Goal: Task Accomplishment & Management: Use online tool/utility

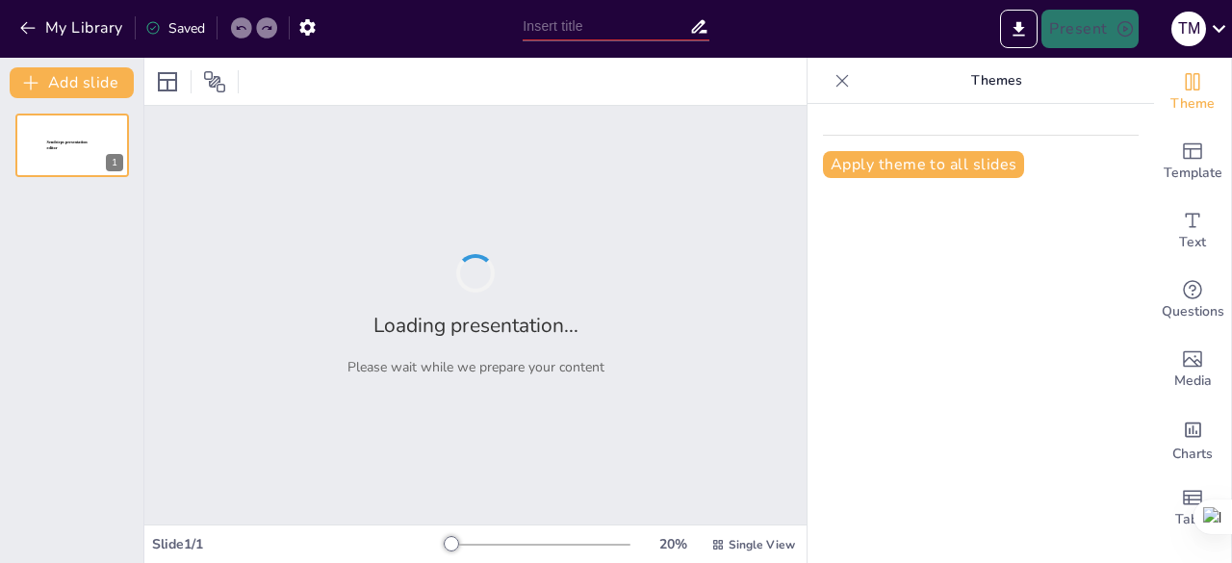
type input "Data Representation"
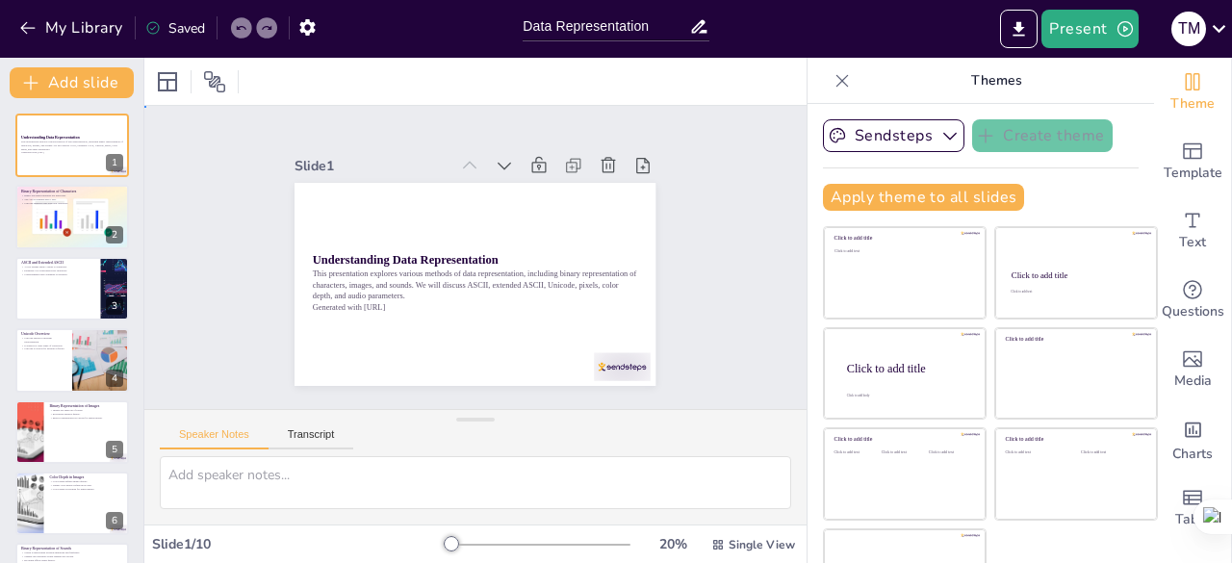
click at [718, 250] on div "Slide 1 Understanding Data Representation This presentation explores various me…" at bounding box center [475, 257] width 662 height 303
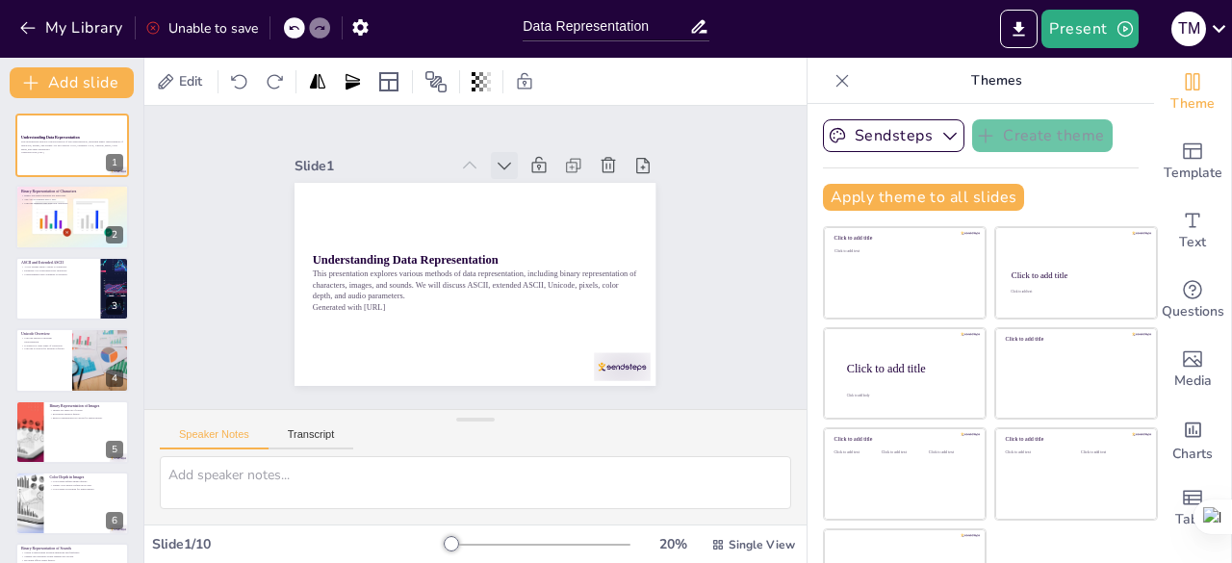
click at [495, 163] on icon at bounding box center [504, 165] width 19 height 19
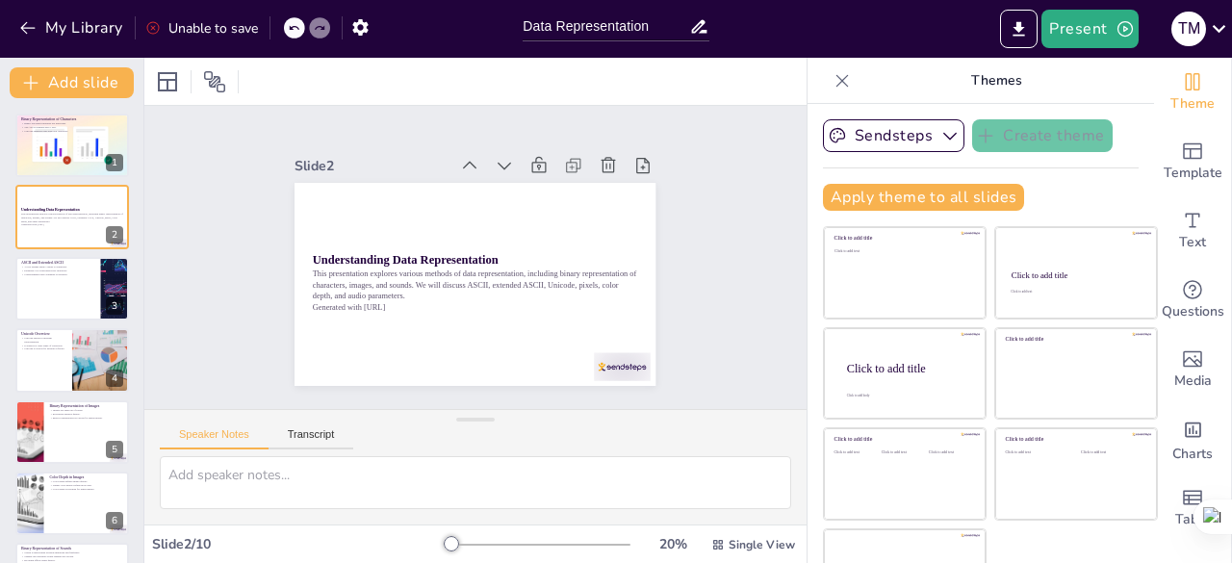
click at [495, 163] on icon at bounding box center [504, 165] width 19 height 19
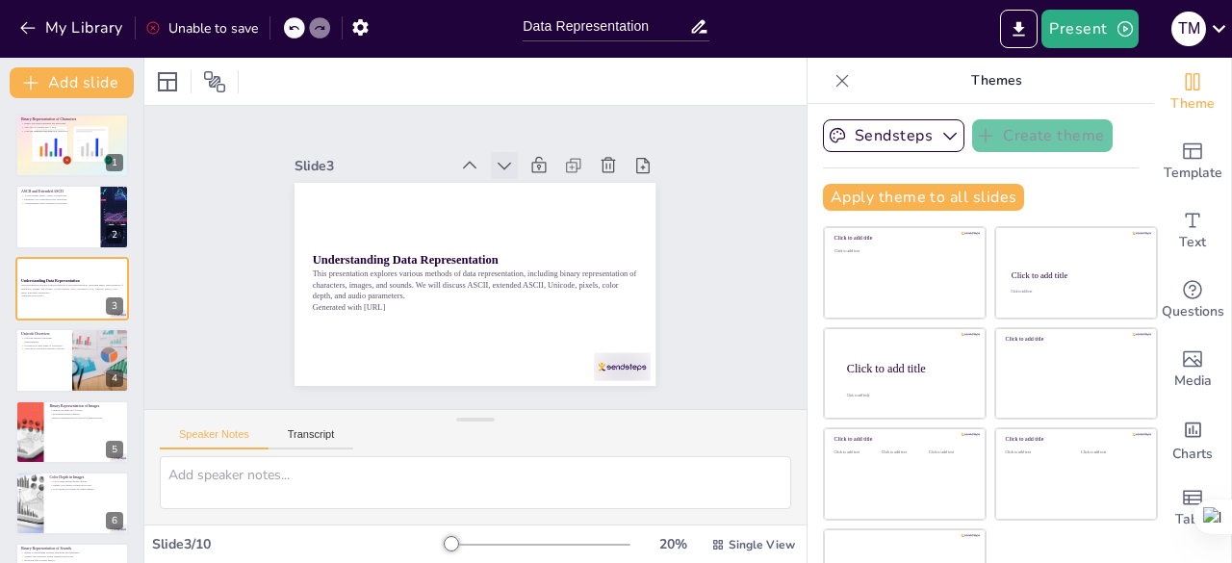
click at [495, 161] on icon at bounding box center [504, 165] width 19 height 19
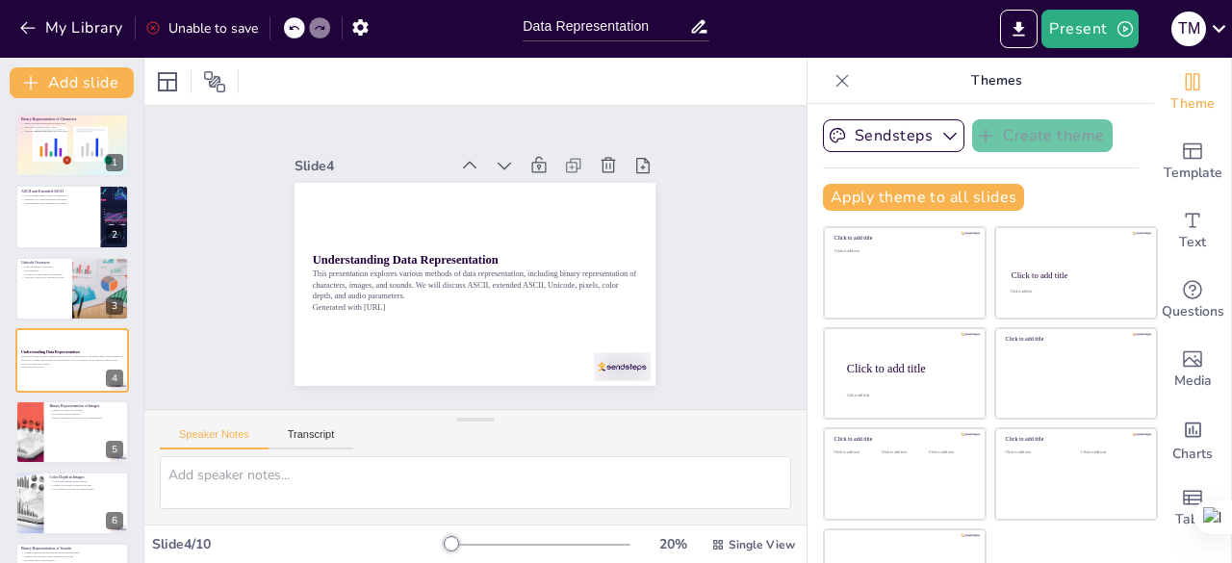
click at [495, 161] on icon at bounding box center [504, 165] width 19 height 19
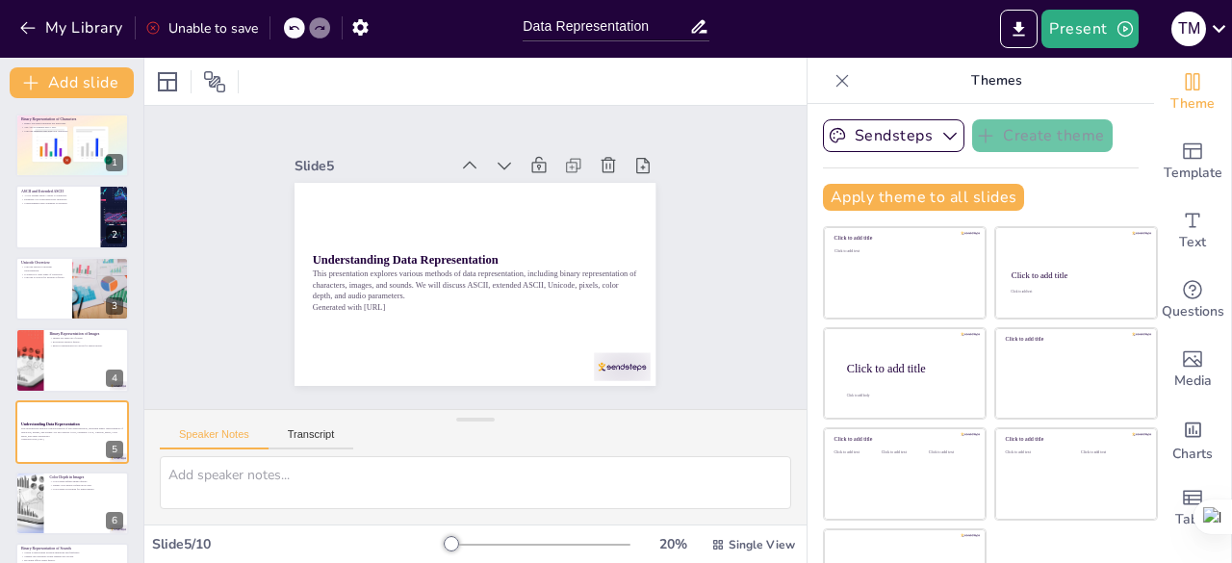
click at [495, 161] on icon at bounding box center [504, 165] width 19 height 19
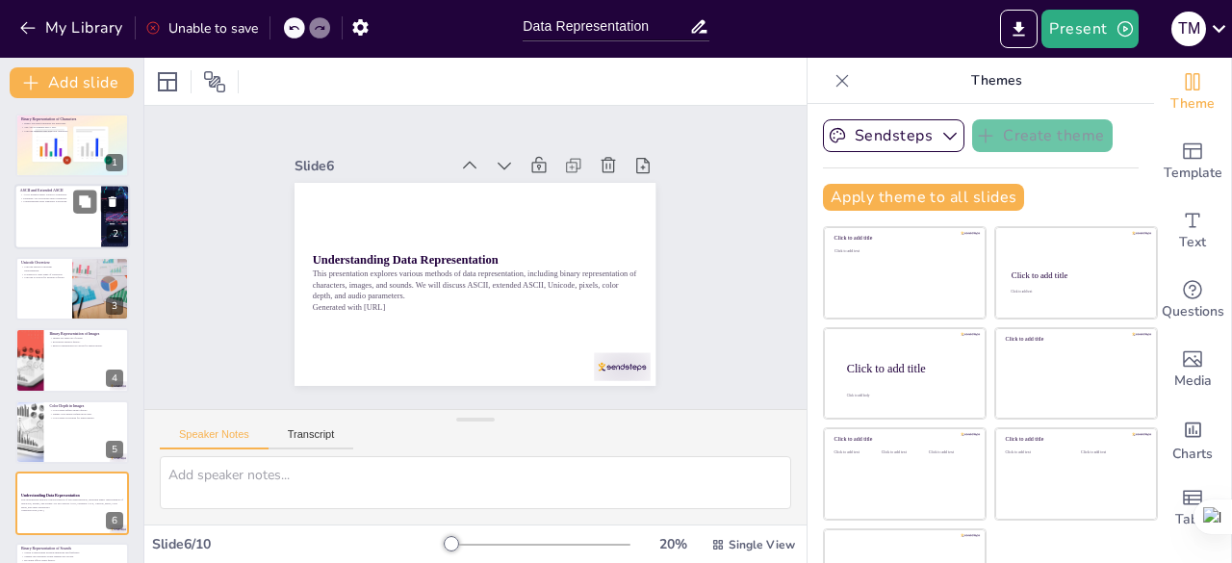
click at [85, 218] on div at bounding box center [72, 217] width 116 height 65
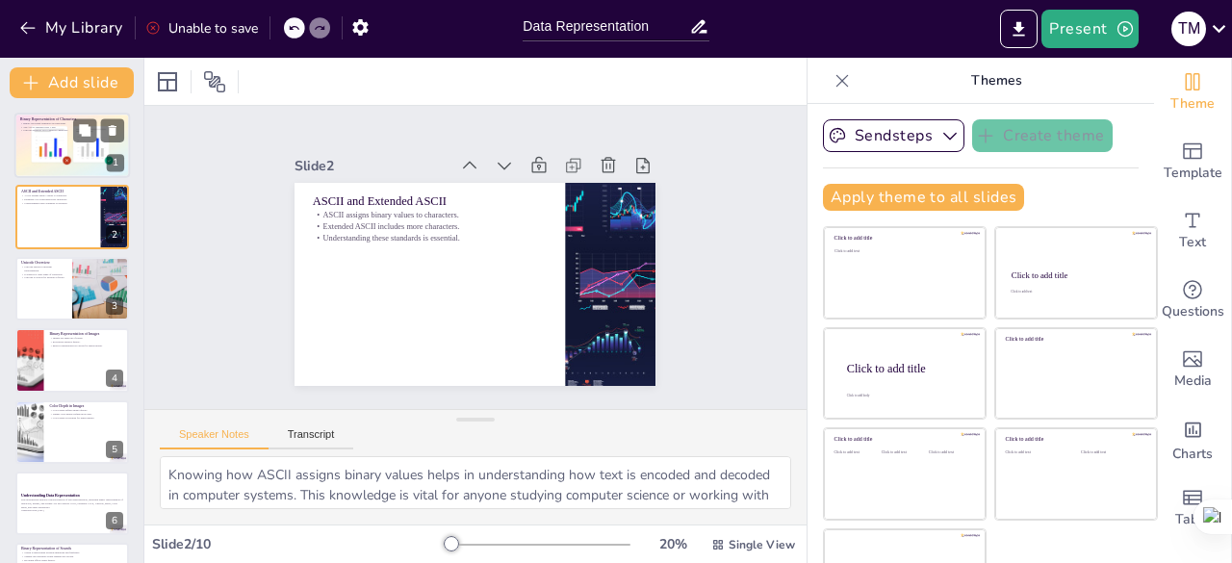
click at [46, 134] on div at bounding box center [73, 145] width 124 height 65
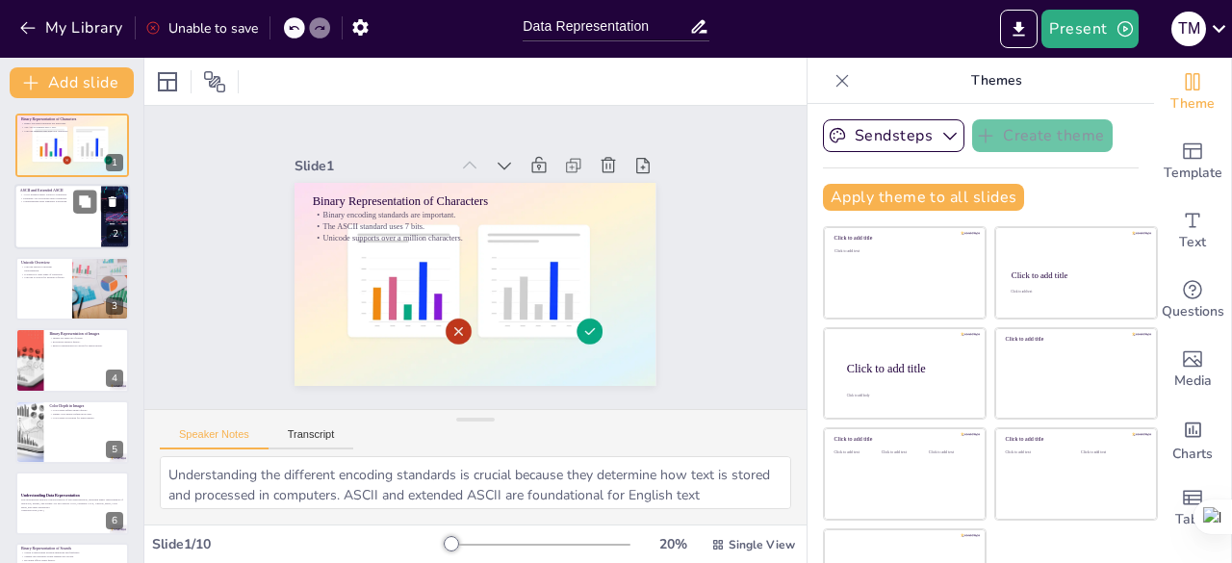
click at [53, 210] on div at bounding box center [72, 217] width 116 height 65
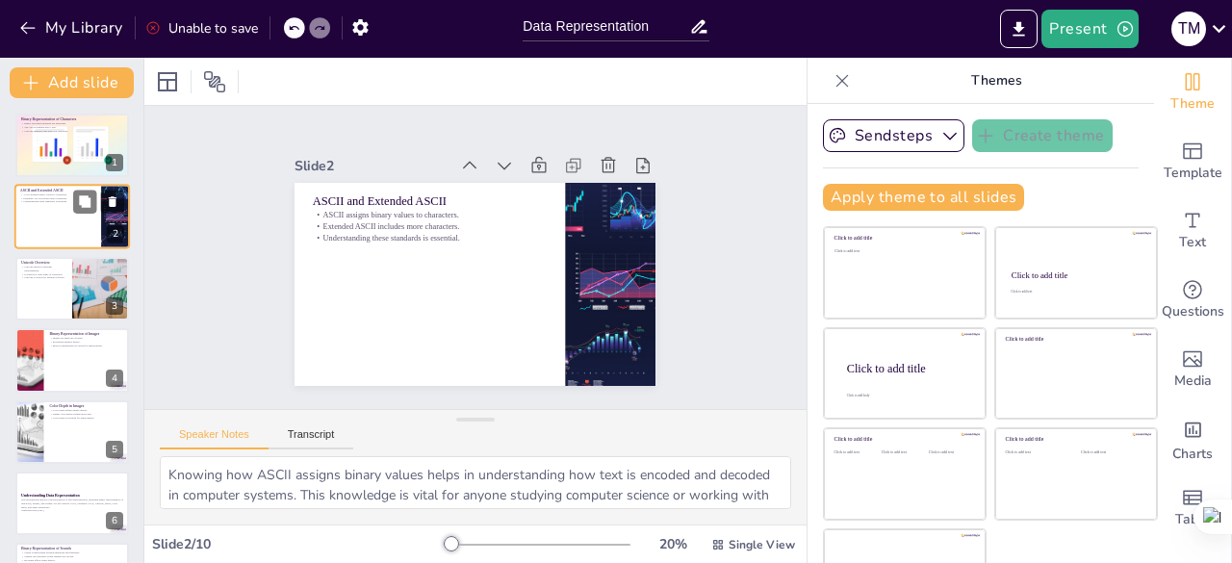
click at [51, 205] on div at bounding box center [72, 217] width 116 height 65
click at [55, 286] on div at bounding box center [72, 288] width 116 height 65
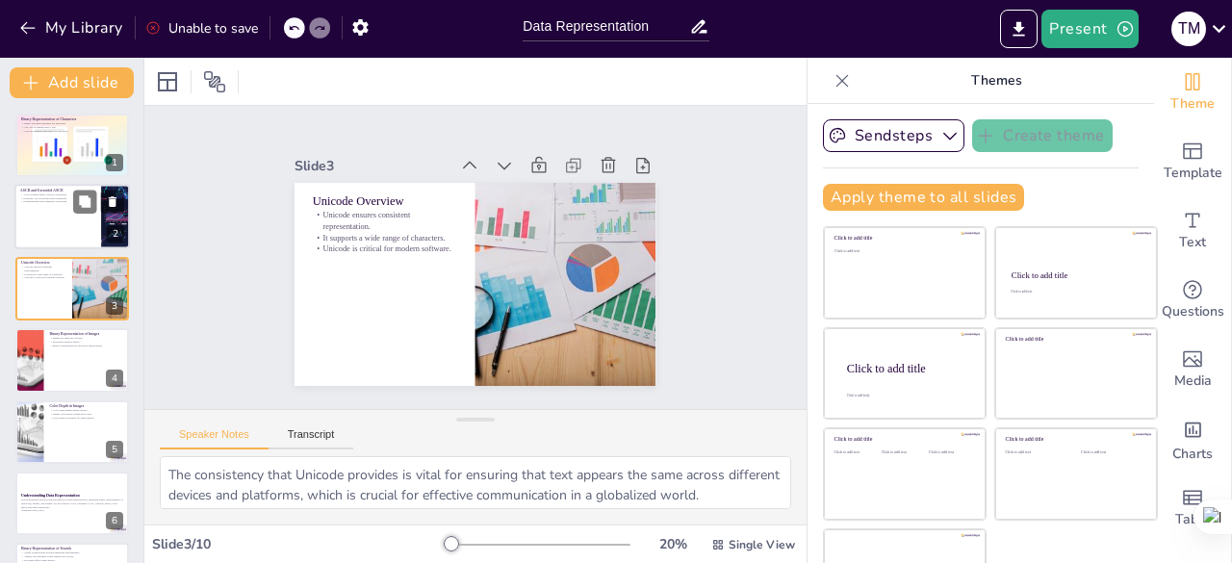
click at [42, 224] on div at bounding box center [72, 217] width 116 height 65
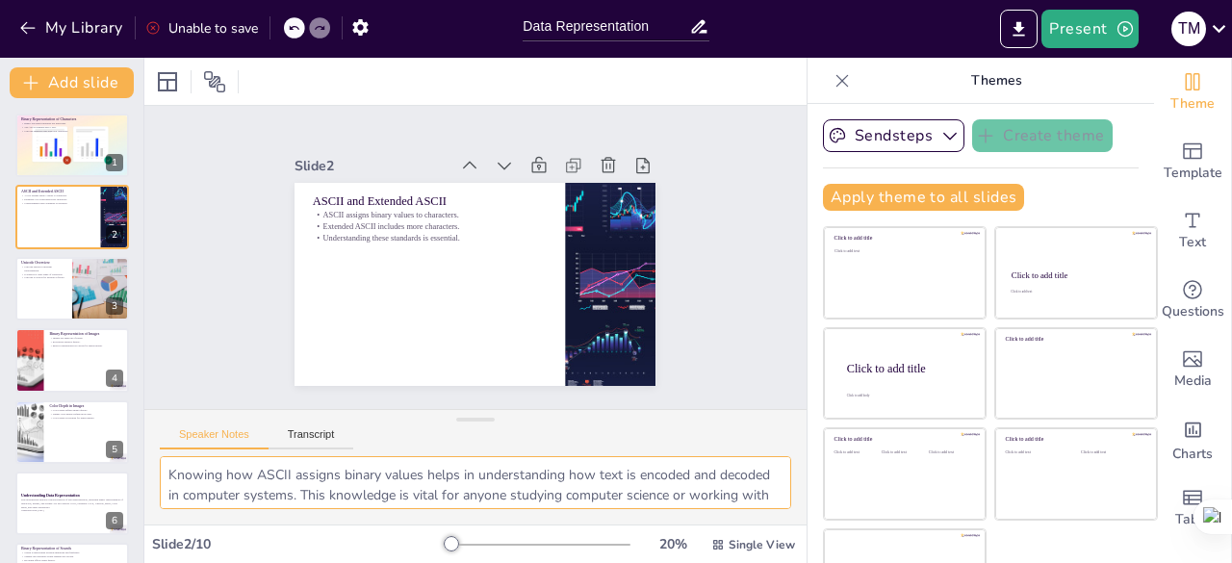
click at [541, 479] on textarea "Knowing how ASCII assigns binary values helps in understanding how text is enco…" at bounding box center [476, 482] width 632 height 53
click at [720, 489] on html "My Library Unable to save Data Representation Present T M Document fonts Akatab…" at bounding box center [616, 281] width 1232 height 563
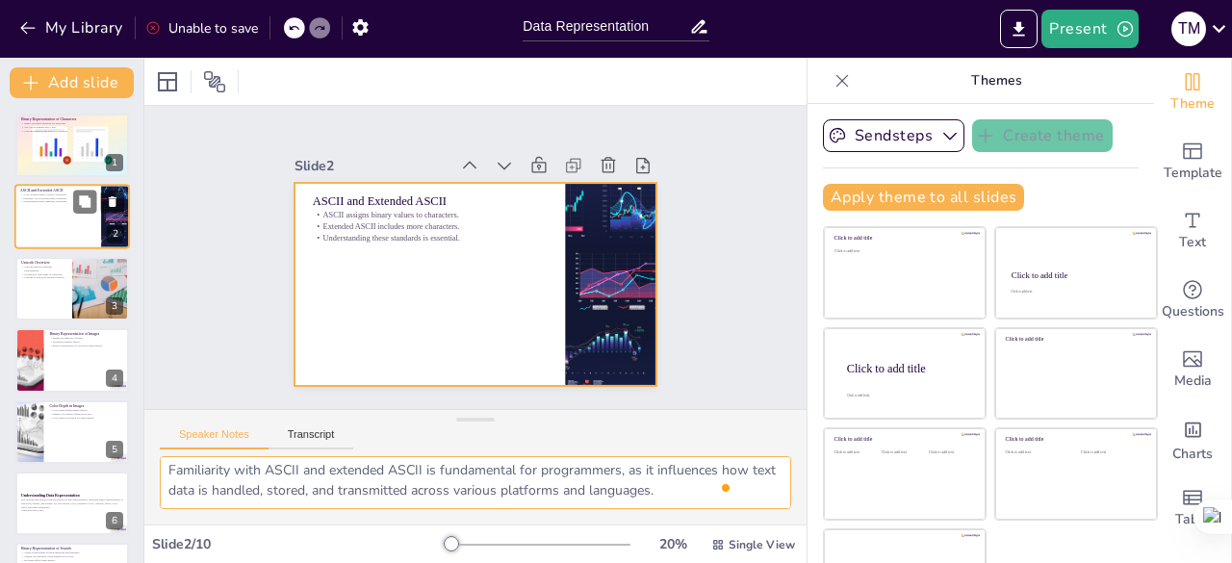
click at [48, 220] on div at bounding box center [72, 217] width 116 height 65
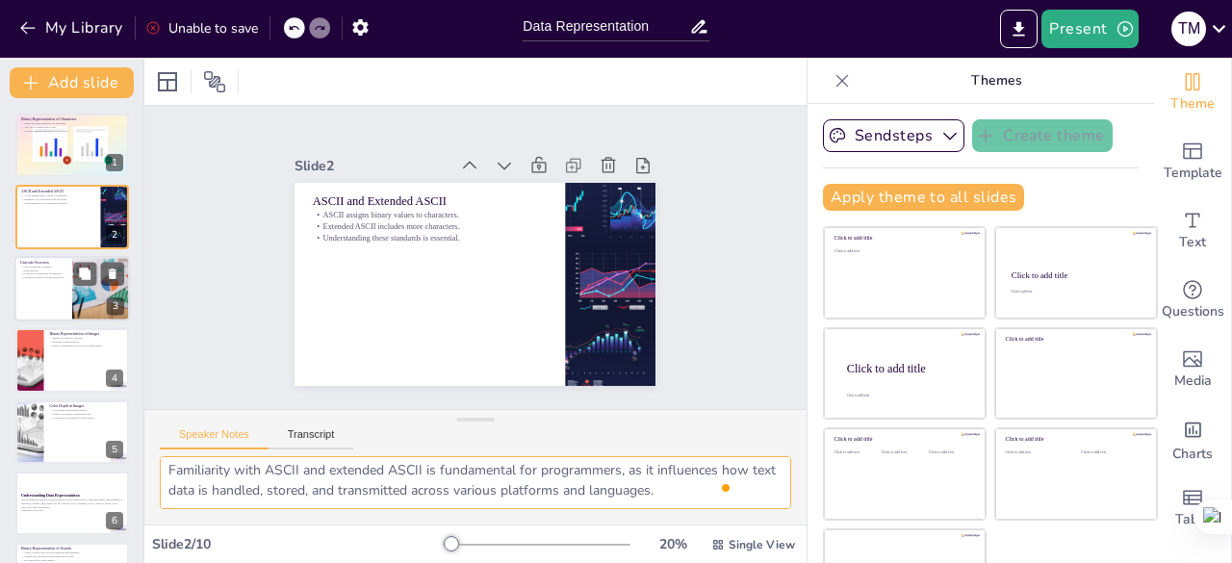
click at [52, 275] on p "Unicode is critical for modern software." at bounding box center [43, 277] width 46 height 4
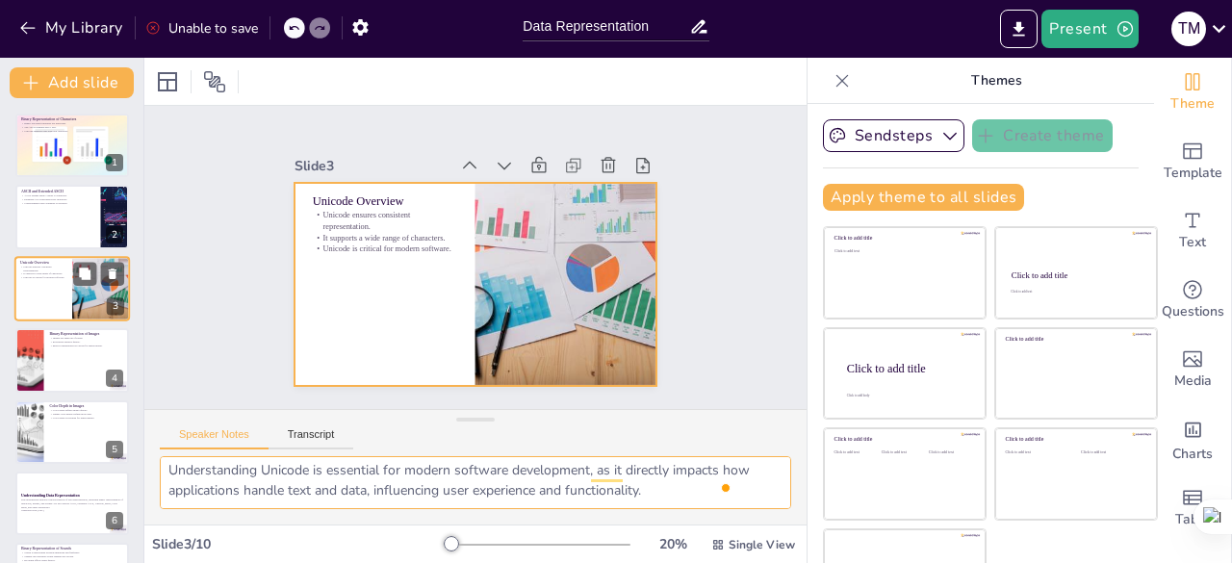
click at [64, 294] on div at bounding box center [72, 288] width 116 height 65
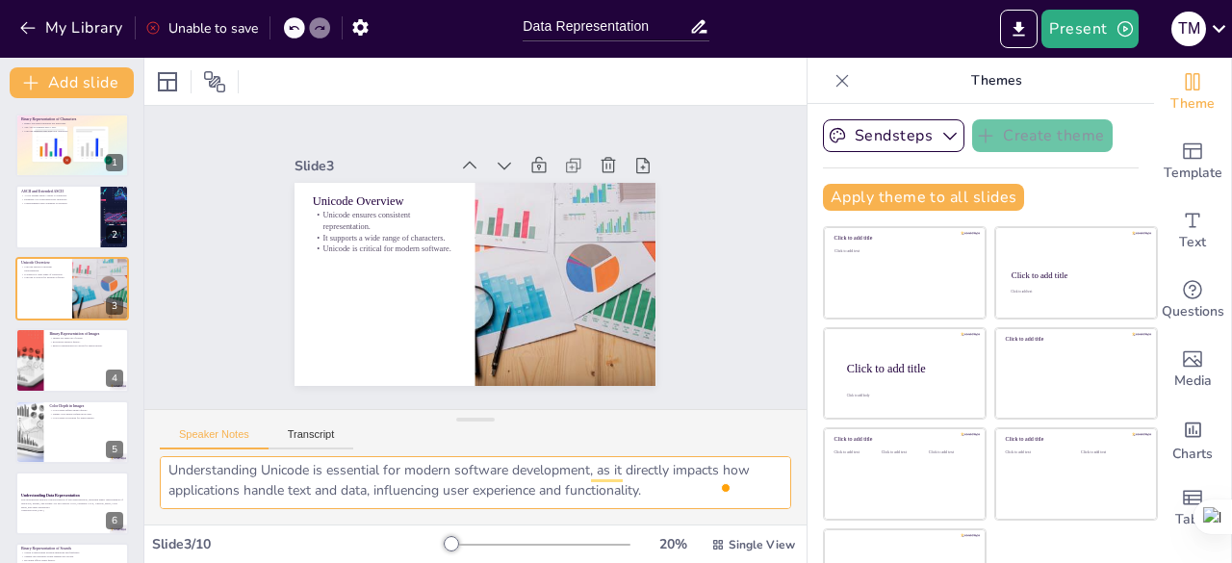
click at [272, 480] on textarea "The consistency that Unicode provides is vital for ensuring that text appears t…" at bounding box center [476, 482] width 632 height 53
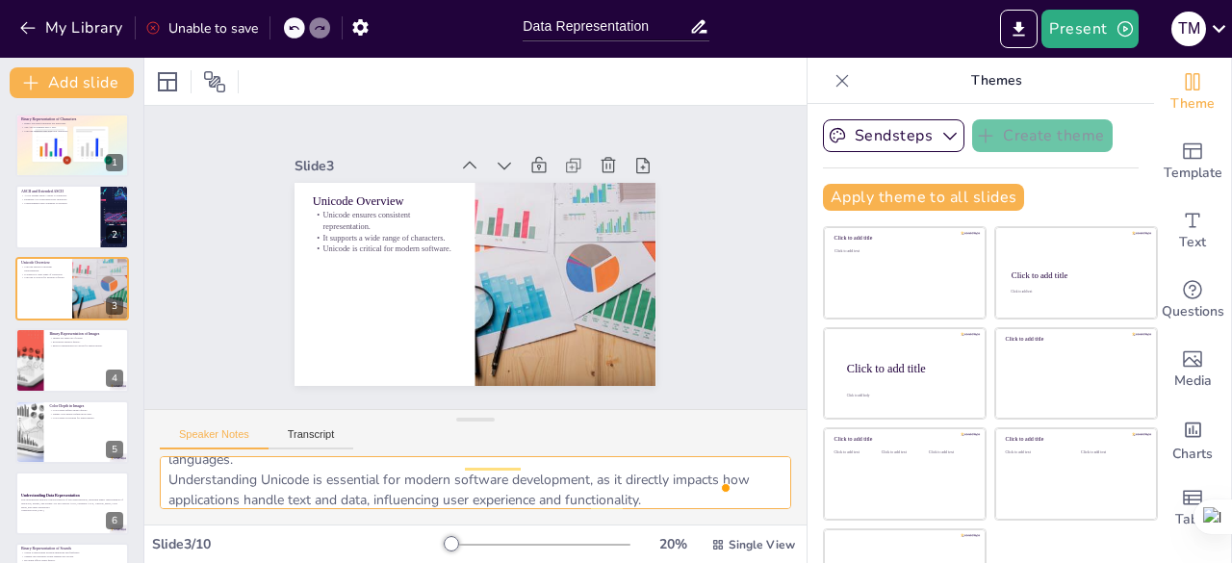
scroll to position [116, 0]
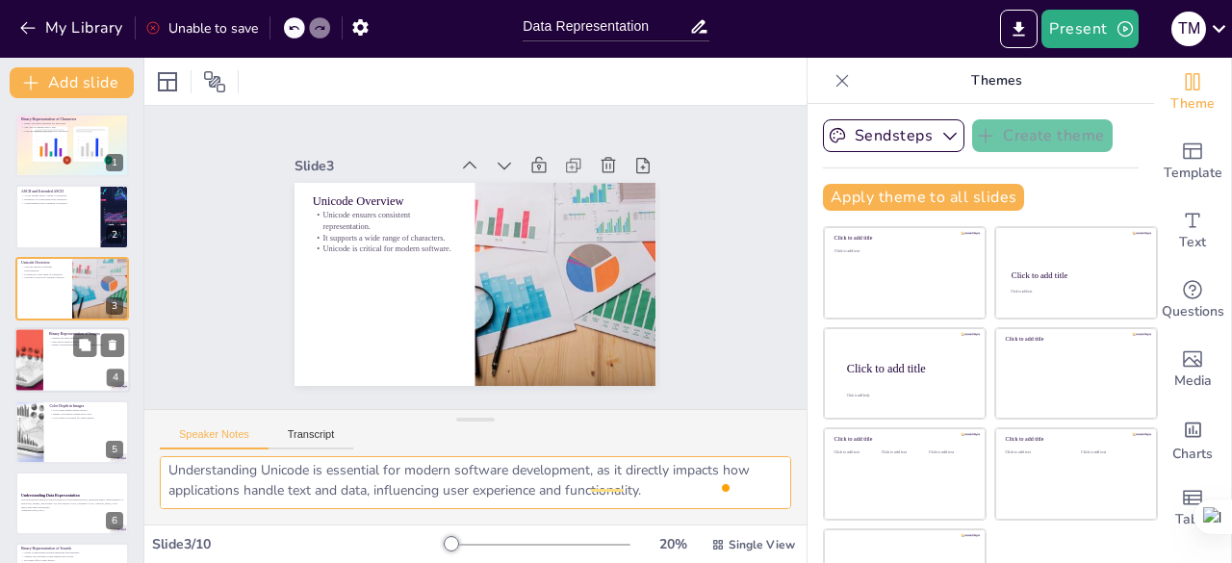
click at [61, 352] on div at bounding box center [72, 359] width 116 height 65
type textarea "Each pixel in an image plays a critical role in the overall appearance of the i…"
